Goal: Complete application form: Fill out and submit a form for a specific purpose

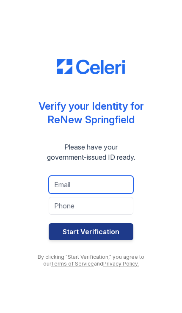
click at [111, 190] on input "email" at bounding box center [91, 185] width 85 height 18
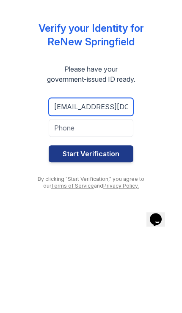
type input "ale98162996@gmail.com"
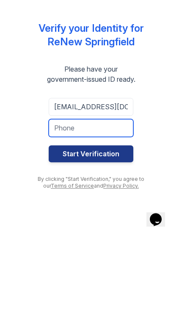
click at [104, 197] on input "tel" at bounding box center [91, 206] width 85 height 18
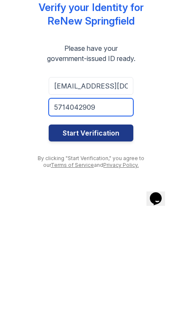
type input "5714042909"
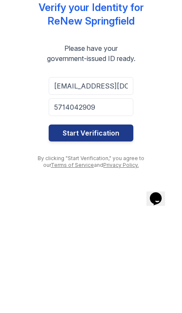
click at [115, 223] on button "Start Verification" at bounding box center [91, 231] width 85 height 17
